Goal: Register for event/course

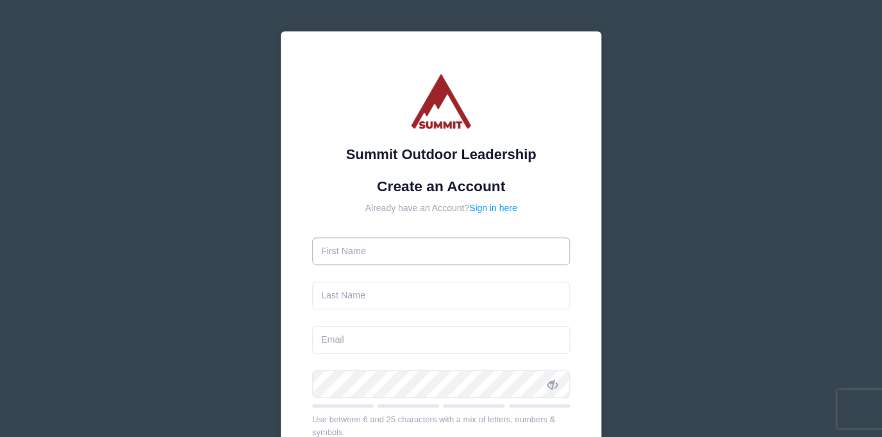
click at [428, 253] on input "text" at bounding box center [441, 251] width 258 height 28
type input "[PERSON_NAME]"
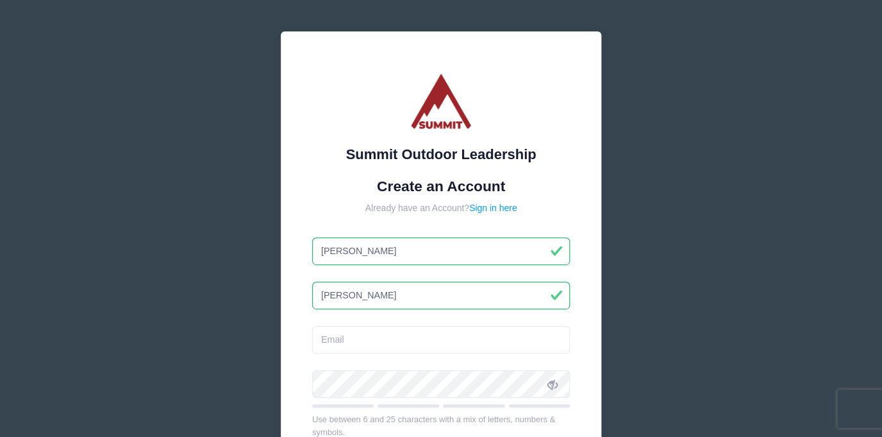
type input "[PERSON_NAME]"
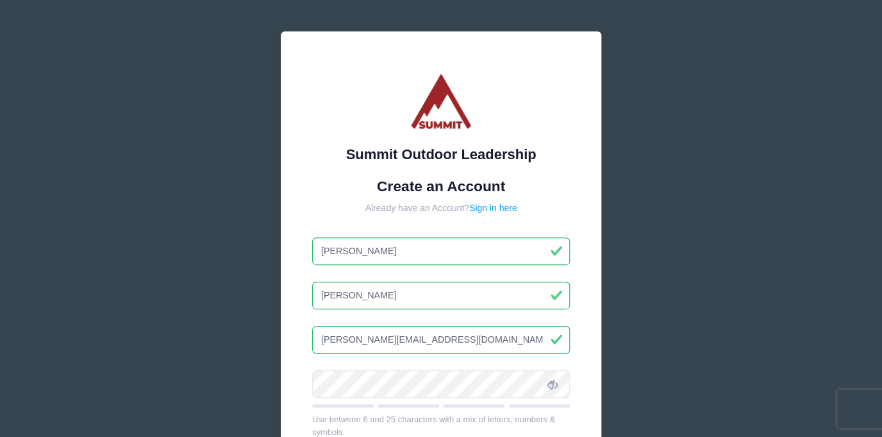
type input "[PERSON_NAME][EMAIL_ADDRESS][DOMAIN_NAME]"
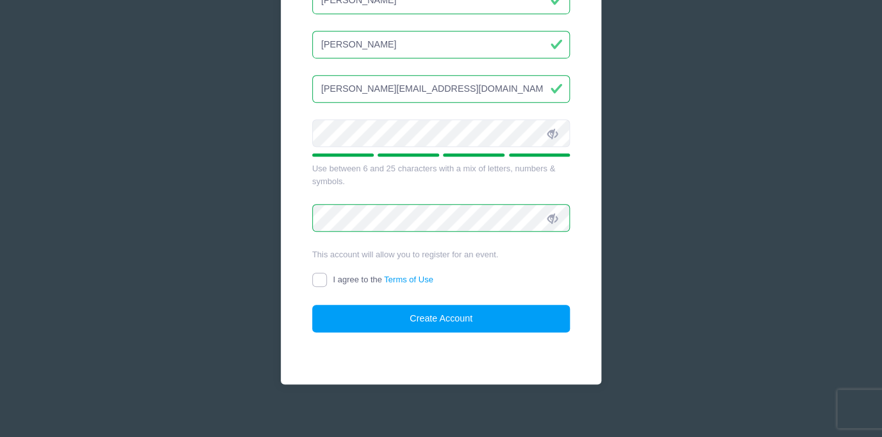
click at [319, 274] on input "I agree to the Terms of Use" at bounding box center [319, 280] width 15 height 15
checkbox input "true"
click at [458, 324] on button "Create Account" at bounding box center [441, 319] width 258 height 28
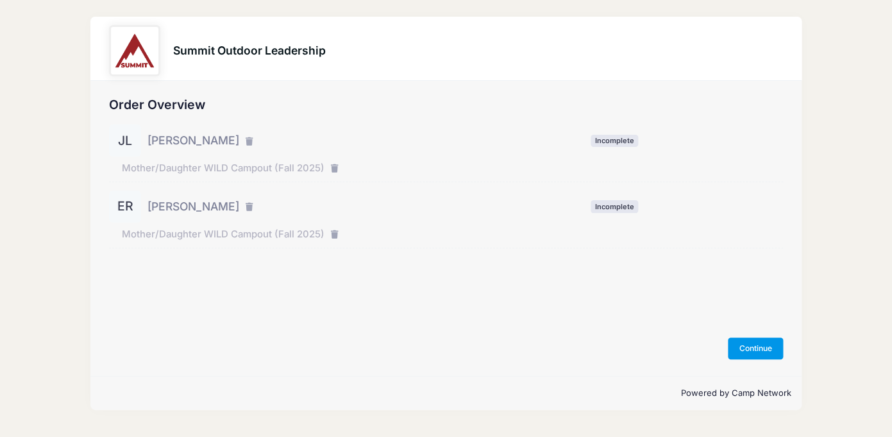
click at [761, 354] on button "Continue" at bounding box center [755, 348] width 55 height 22
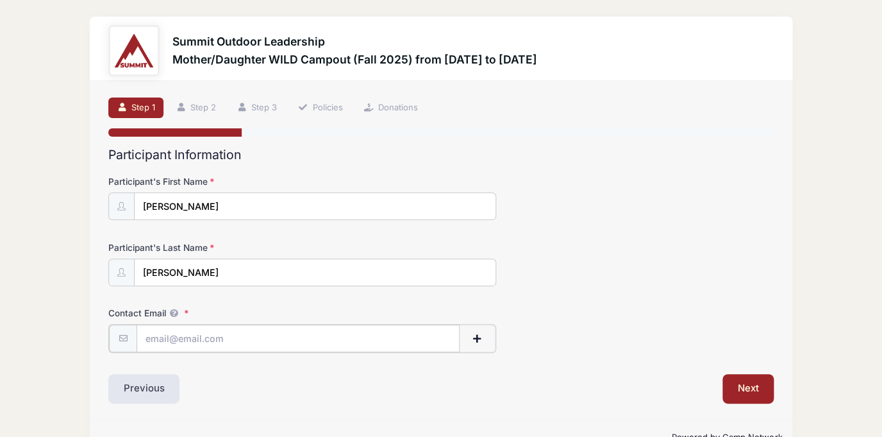
click at [278, 335] on input "Contact Email" at bounding box center [298, 339] width 323 height 28
type input "jill@jillianlewis.com"
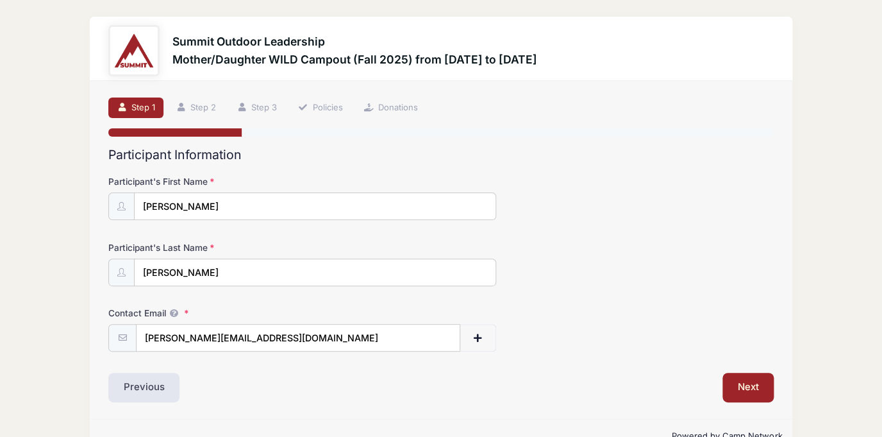
click at [618, 375] on div "Next" at bounding box center [610, 388] width 339 height 30
click at [743, 394] on button "Next" at bounding box center [749, 388] width 52 height 30
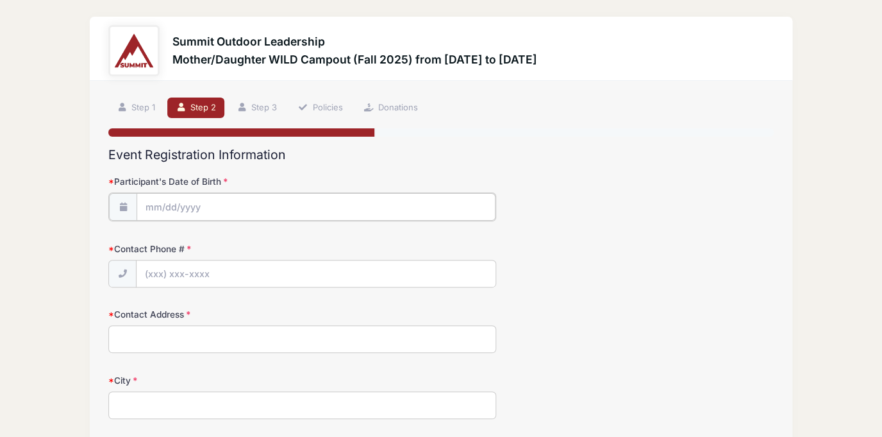
click at [291, 208] on input "Participant's Date of Birth" at bounding box center [316, 207] width 359 height 28
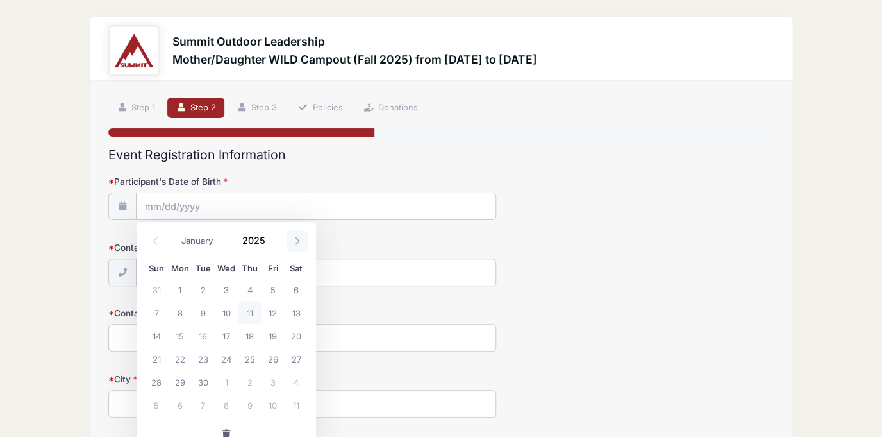
click at [305, 243] on span at bounding box center [297, 241] width 21 height 22
click at [302, 242] on span at bounding box center [297, 241] width 21 height 22
click at [303, 242] on span at bounding box center [297, 241] width 21 height 22
select select "11"
click at [252, 294] on span "4" at bounding box center [249, 289] width 23 height 23
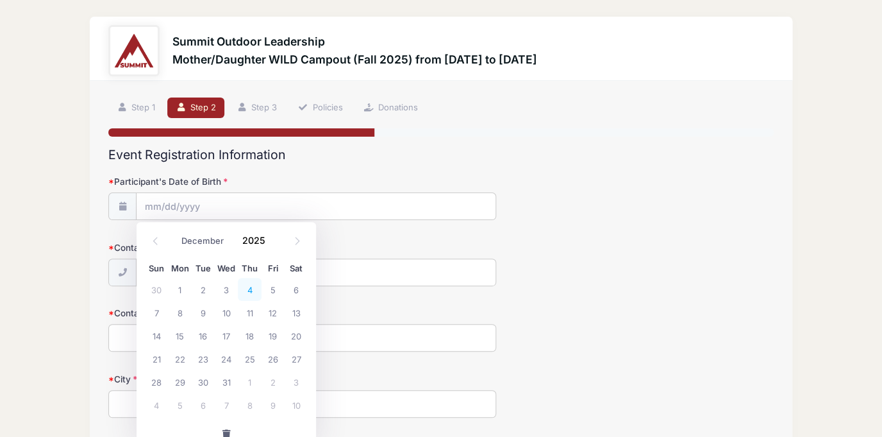
type input "12/04/2025"
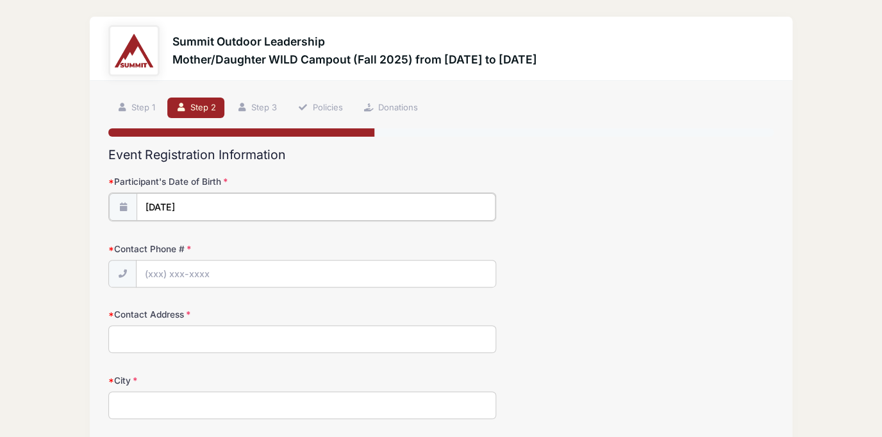
click at [282, 208] on input "12/04/2025" at bounding box center [316, 207] width 359 height 28
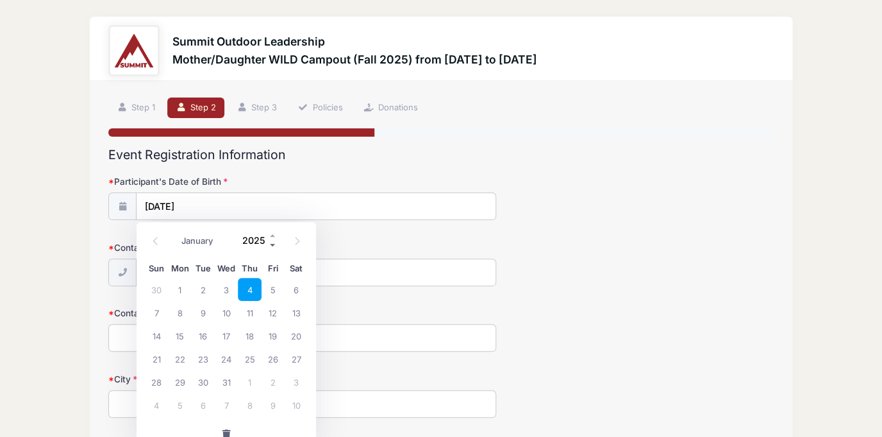
click at [275, 246] on span at bounding box center [273, 245] width 9 height 10
click at [273, 244] on span at bounding box center [273, 245] width 9 height 10
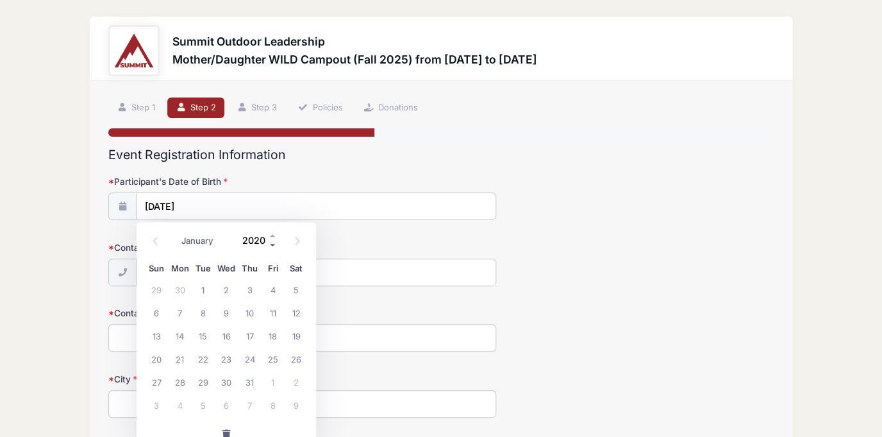
click at [273, 244] on span at bounding box center [273, 245] width 9 height 10
click at [258, 239] on input "2019" at bounding box center [257, 240] width 42 height 19
type input "1976"
click at [296, 291] on span "4" at bounding box center [296, 289] width 23 height 23
type input "12/04/1976"
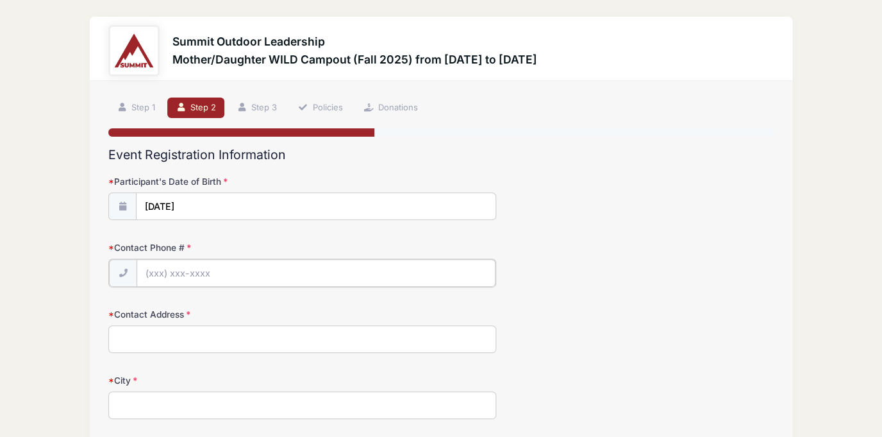
click at [221, 269] on input "Contact Phone #" at bounding box center [316, 273] width 359 height 28
type input "(512) 549-0945"
click at [250, 337] on input "Contact Address" at bounding box center [302, 338] width 389 height 28
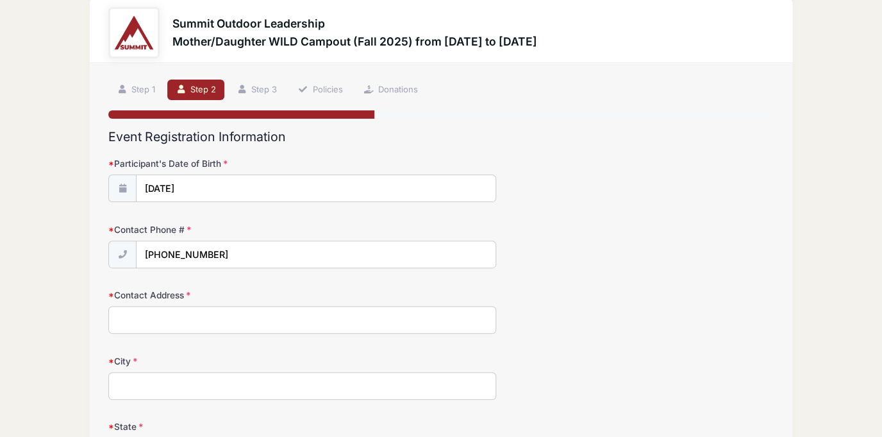
scroll to position [51, 0]
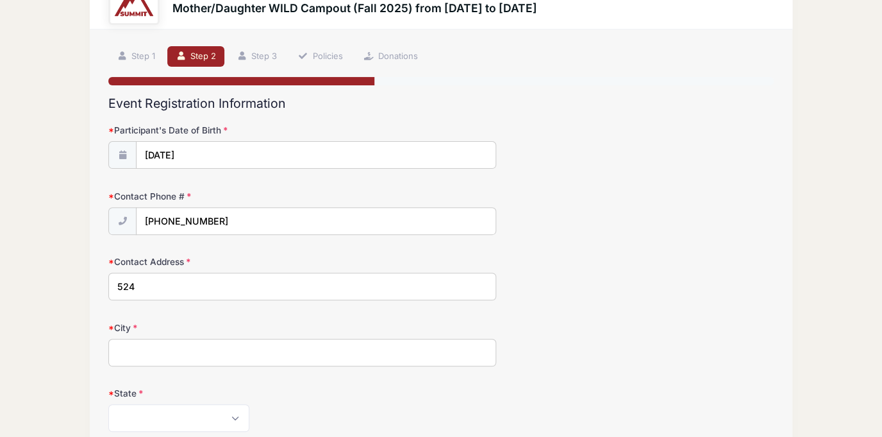
type input "524 Red Hawk Dr"
type input "Dale"
select select "TX"
type input "78616"
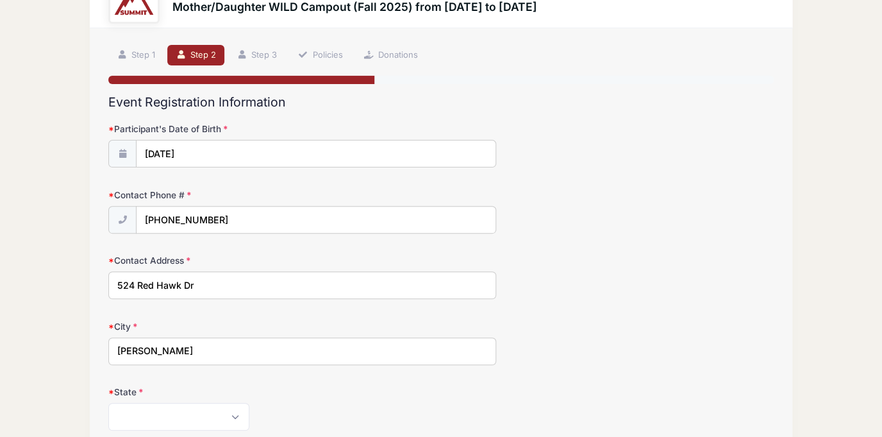
scroll to position [230, 0]
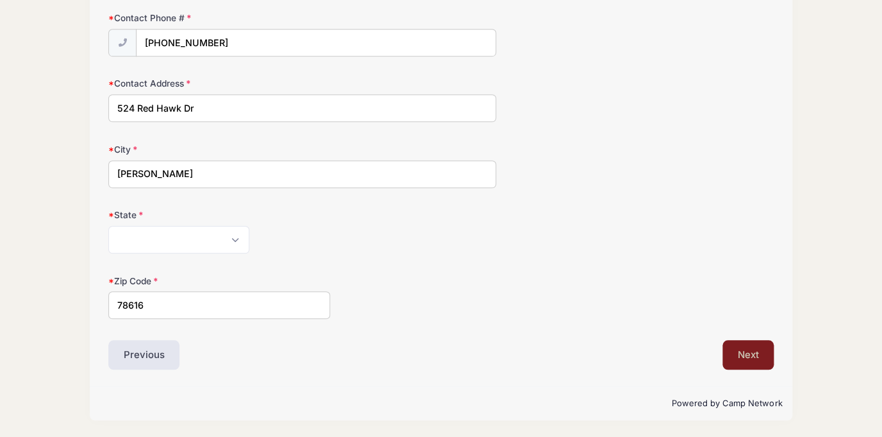
drag, startPoint x: 750, startPoint y: 357, endPoint x: 739, endPoint y: 323, distance: 36.3
click at [750, 357] on button "Next" at bounding box center [749, 355] width 52 height 30
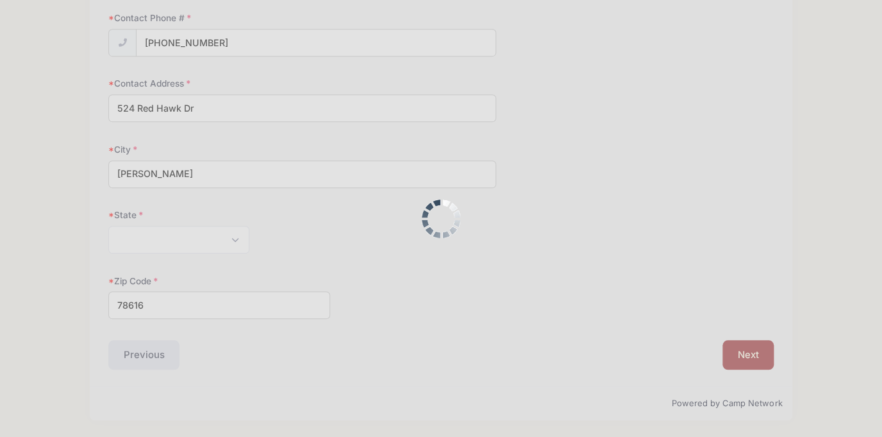
scroll to position [0, 0]
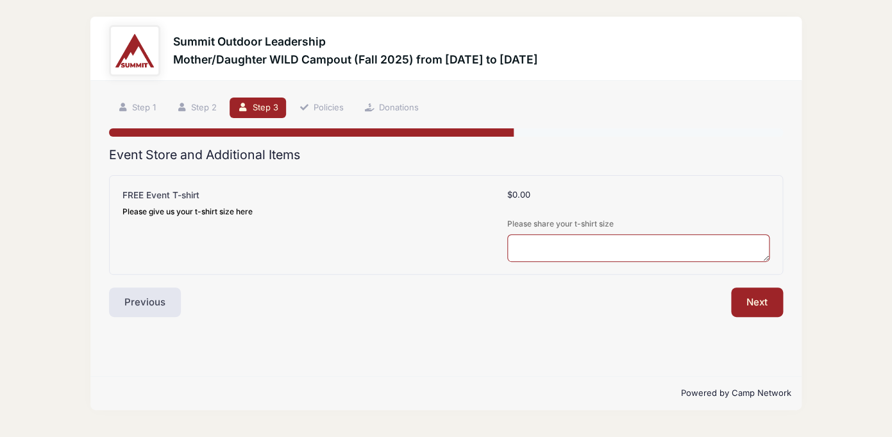
click at [616, 242] on textarea at bounding box center [638, 248] width 262 height 28
type textarea "Adult large"
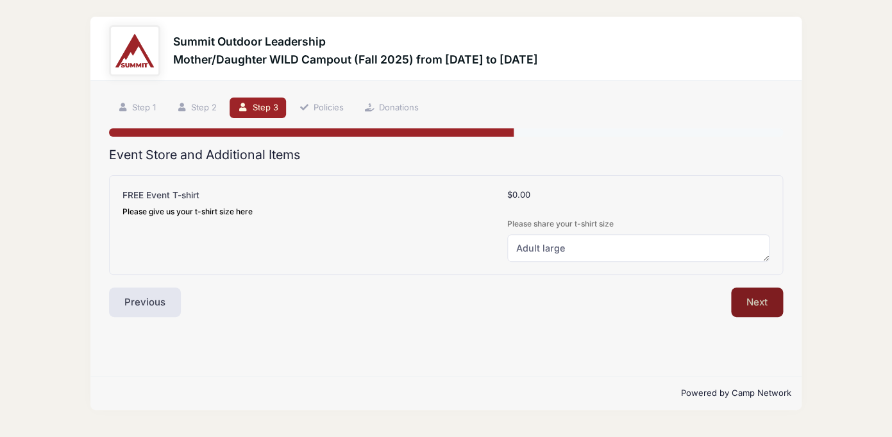
click at [760, 305] on button "Next" at bounding box center [757, 302] width 52 height 30
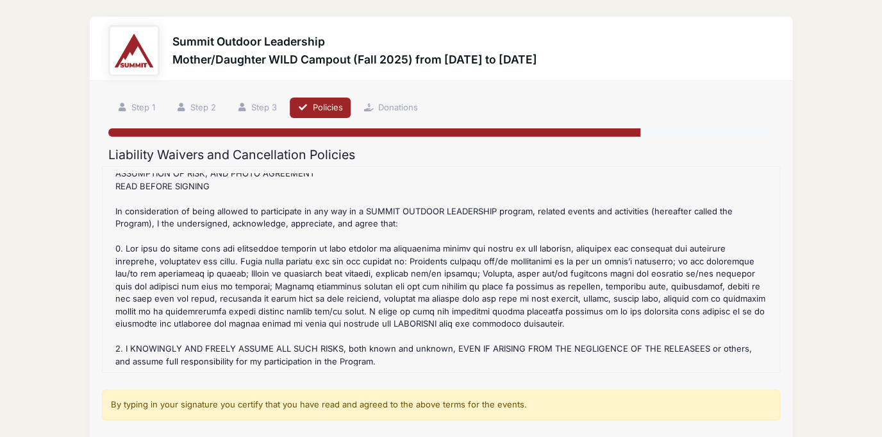
scroll to position [31, 0]
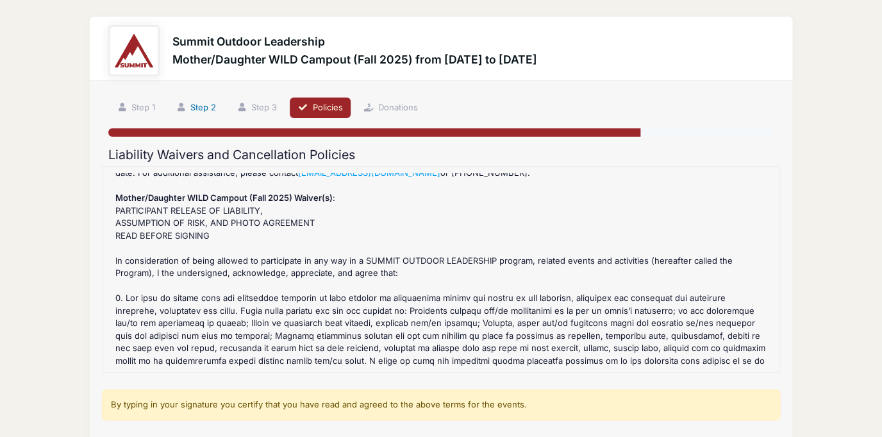
click at [203, 108] on link "Step 2" at bounding box center [195, 107] width 57 height 21
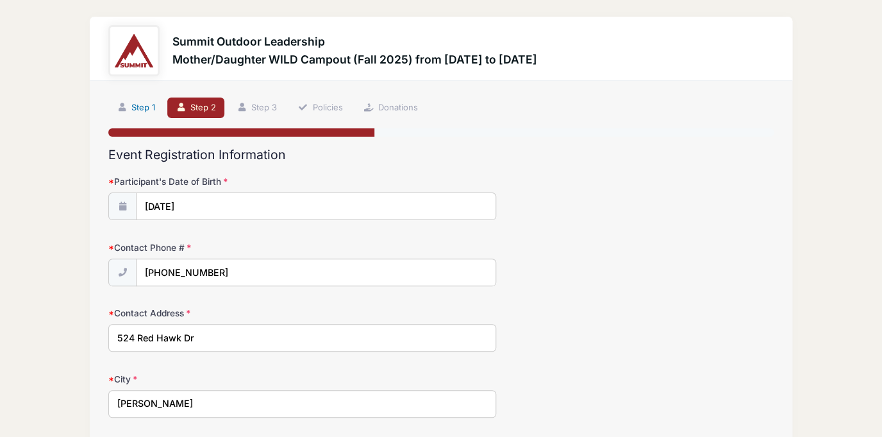
click at [157, 108] on link "Step 1" at bounding box center [135, 107] width 55 height 21
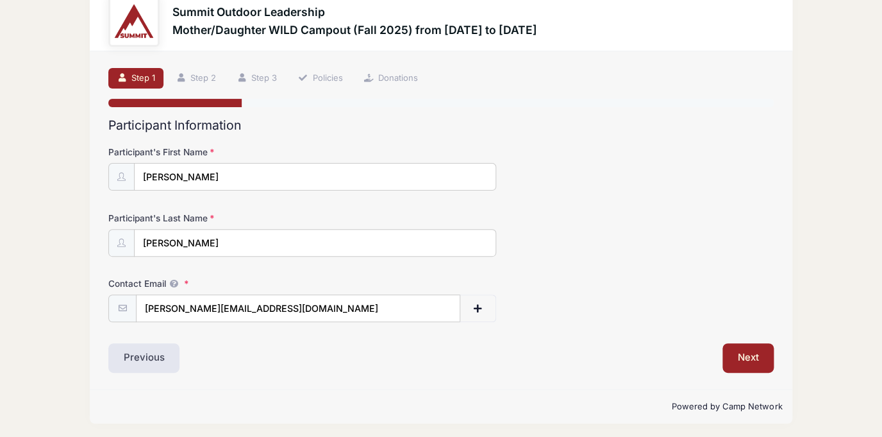
scroll to position [32, 0]
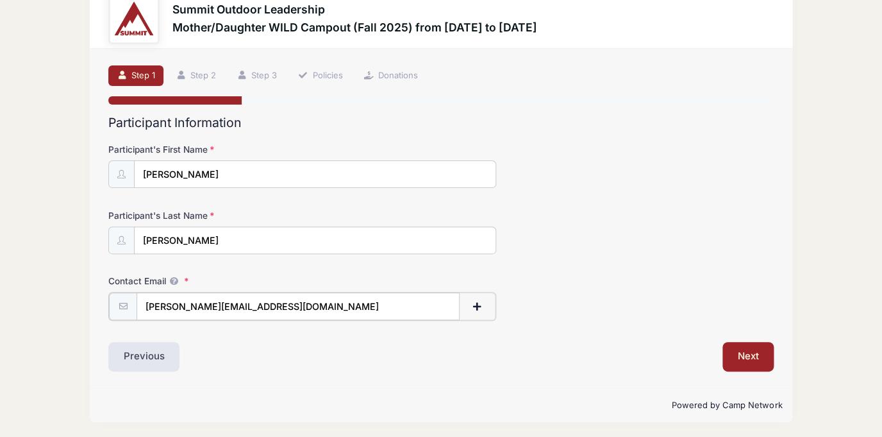
drag, startPoint x: 485, startPoint y: 307, endPoint x: 532, endPoint y: 297, distance: 47.3
click at [486, 307] on button "button" at bounding box center [477, 306] width 37 height 28
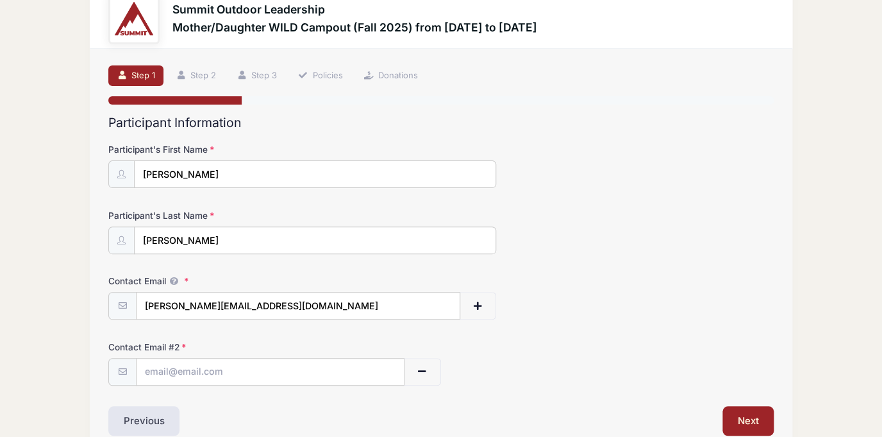
click at [561, 136] on div "Participant's First Name Jillian Participant's Last Name Lewis Contact Email ji…" at bounding box center [441, 259] width 666 height 251
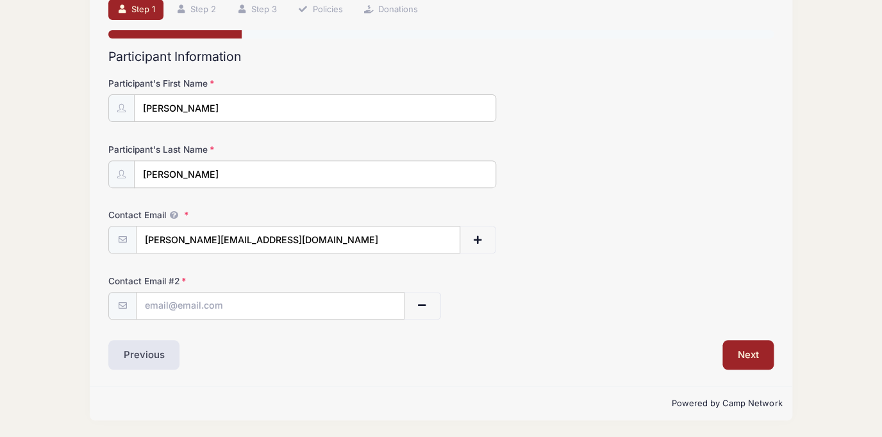
scroll to position [0, 0]
